Goal: Task Accomplishment & Management: Manage account settings

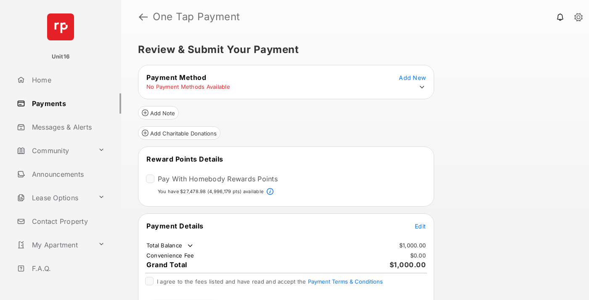
click at [420, 225] on span "Edit" at bounding box center [420, 225] width 11 height 7
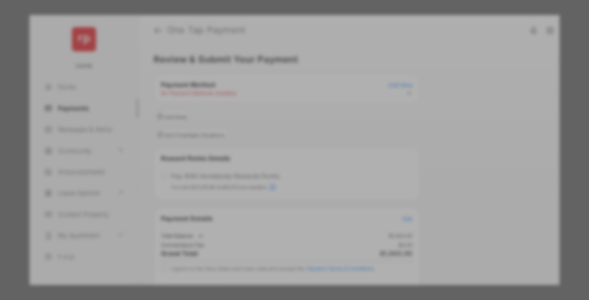
click at [279, 169] on div "Other Amount" at bounding box center [279, 169] width 136 height 14
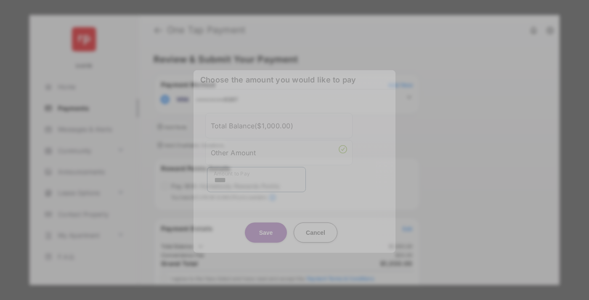
type input "****"
click at [266, 227] on button "Save" at bounding box center [266, 232] width 42 height 20
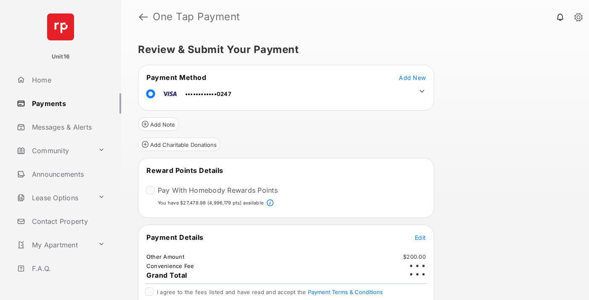
click at [422, 91] on icon at bounding box center [422, 91] width 8 height 8
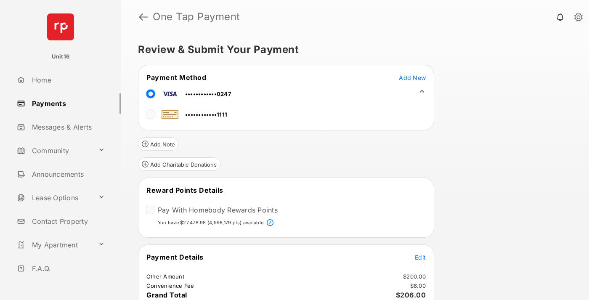
click at [420, 256] on span "Edit" at bounding box center [420, 257] width 11 height 7
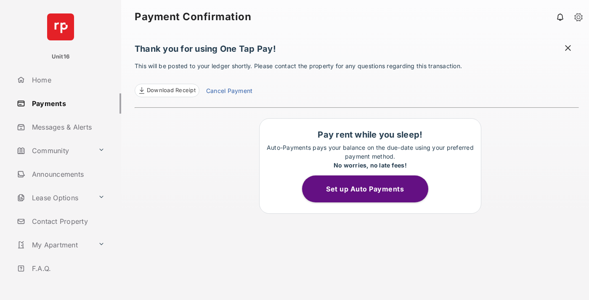
click at [229, 92] on link "Cancel Payment" at bounding box center [229, 91] width 46 height 11
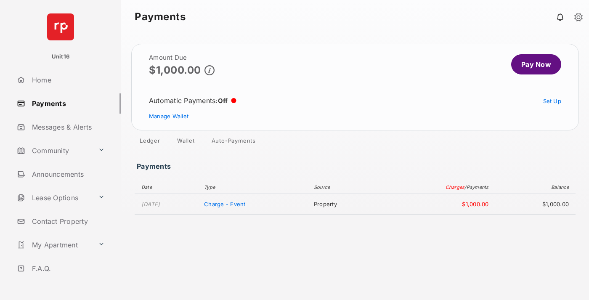
click at [169, 116] on link "Manage Wallet" at bounding box center [169, 116] width 40 height 7
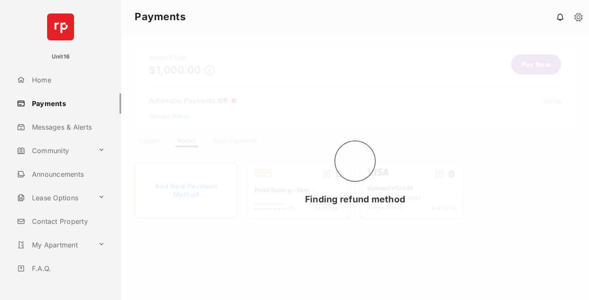
click at [451, 174] on button at bounding box center [451, 174] width 8 height 10
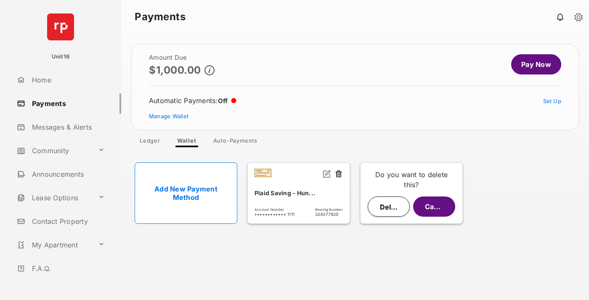
click at [388, 206] on button "Delete" at bounding box center [388, 206] width 42 height 20
